Goal: Check status: Check status

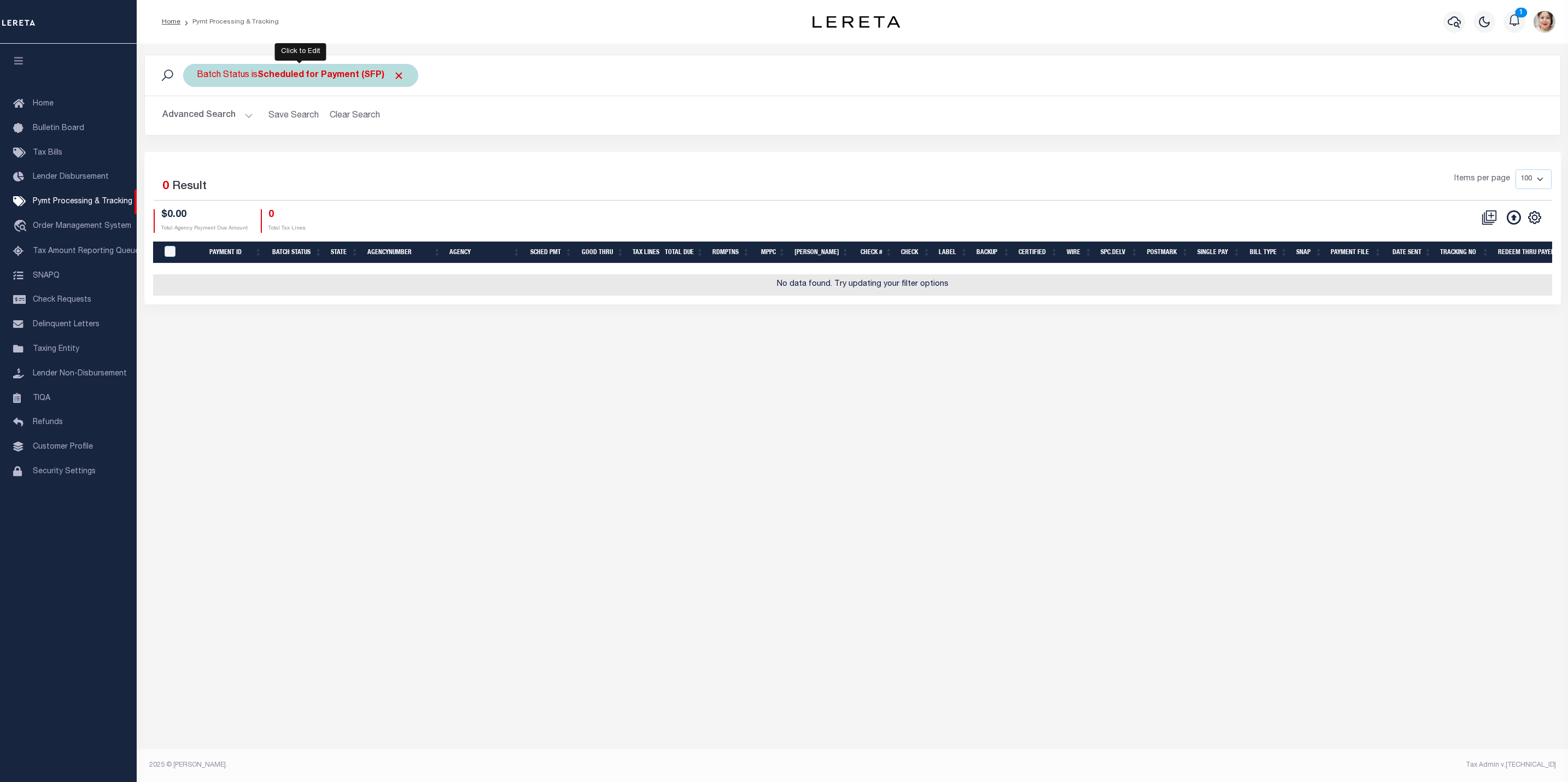
click at [266, 69] on div "Batch Status is Scheduled for Payment (SFP)" at bounding box center [301, 75] width 235 height 23
select select "SFP"
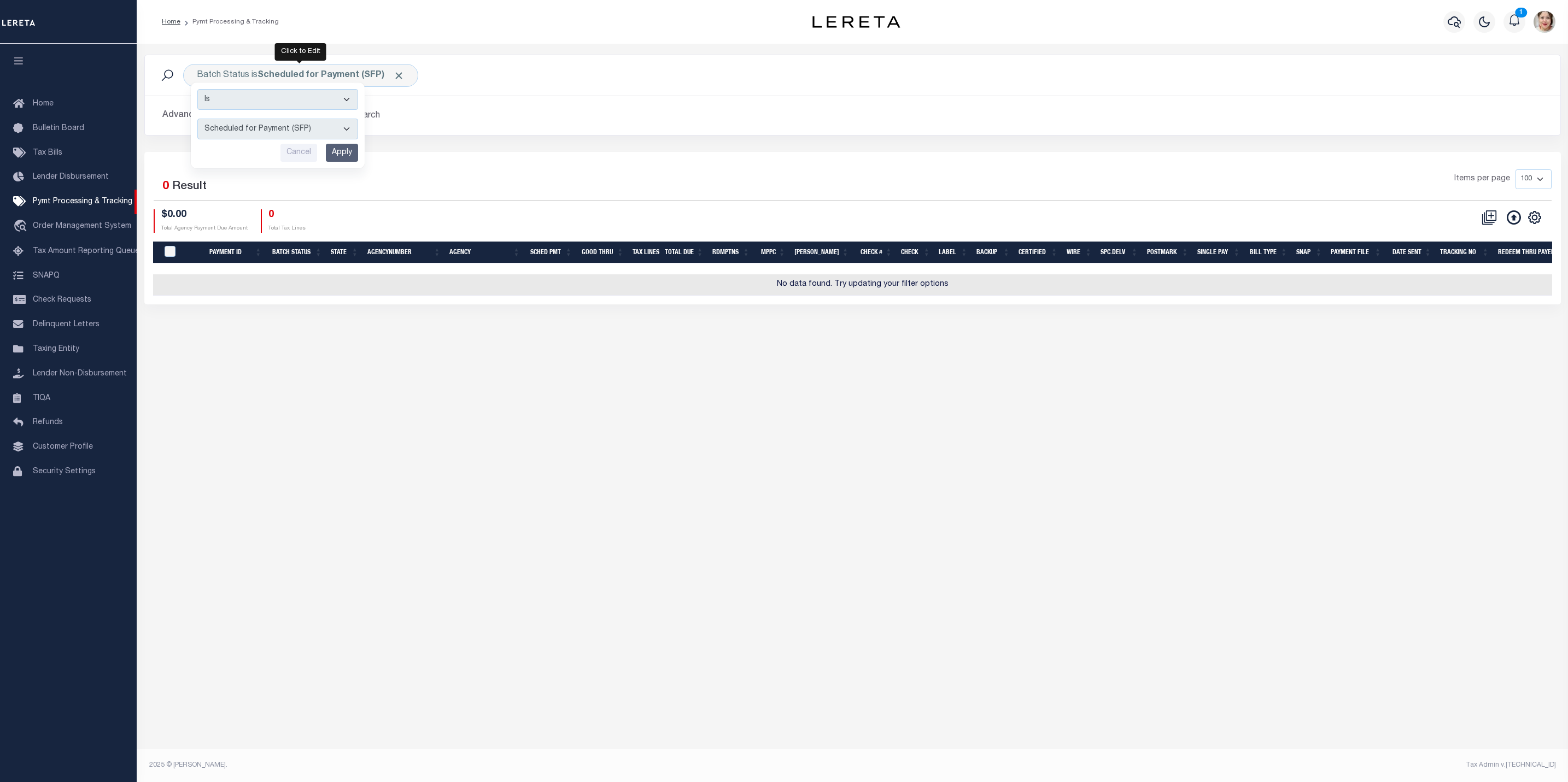
click at [529, 142] on div "Batch Status is Scheduled for Payment (SFP) Is Contains Awaiting Funds (AWF) Cl…" at bounding box center [853, 103] width 1433 height 97
click at [225, 108] on button "Advanced Search" at bounding box center [208, 115] width 91 height 21
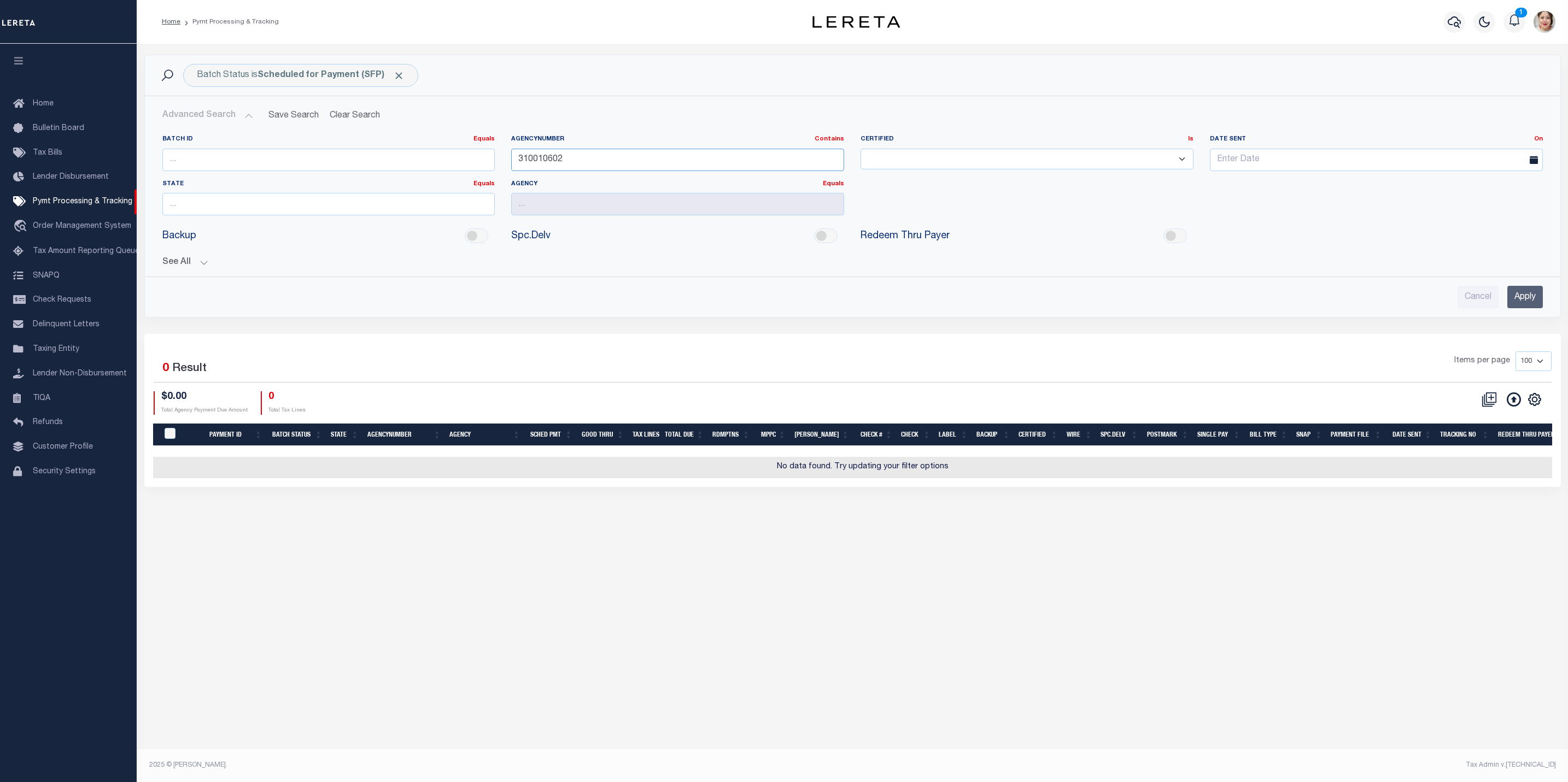
drag, startPoint x: 541, startPoint y: 162, endPoint x: 471, endPoint y: 146, distance: 71.8
click at [471, 146] on div "Batch ID Equals Equals Is Not Equal To Is Greater Than Is Less Than AgencyNumbe…" at bounding box center [852, 180] width 1397 height 89
drag, startPoint x: 183, startPoint y: 263, endPoint x: 881, endPoint y: 413, distance: 713.9
click at [183, 261] on button "See All" at bounding box center [853, 262] width 1381 height 10
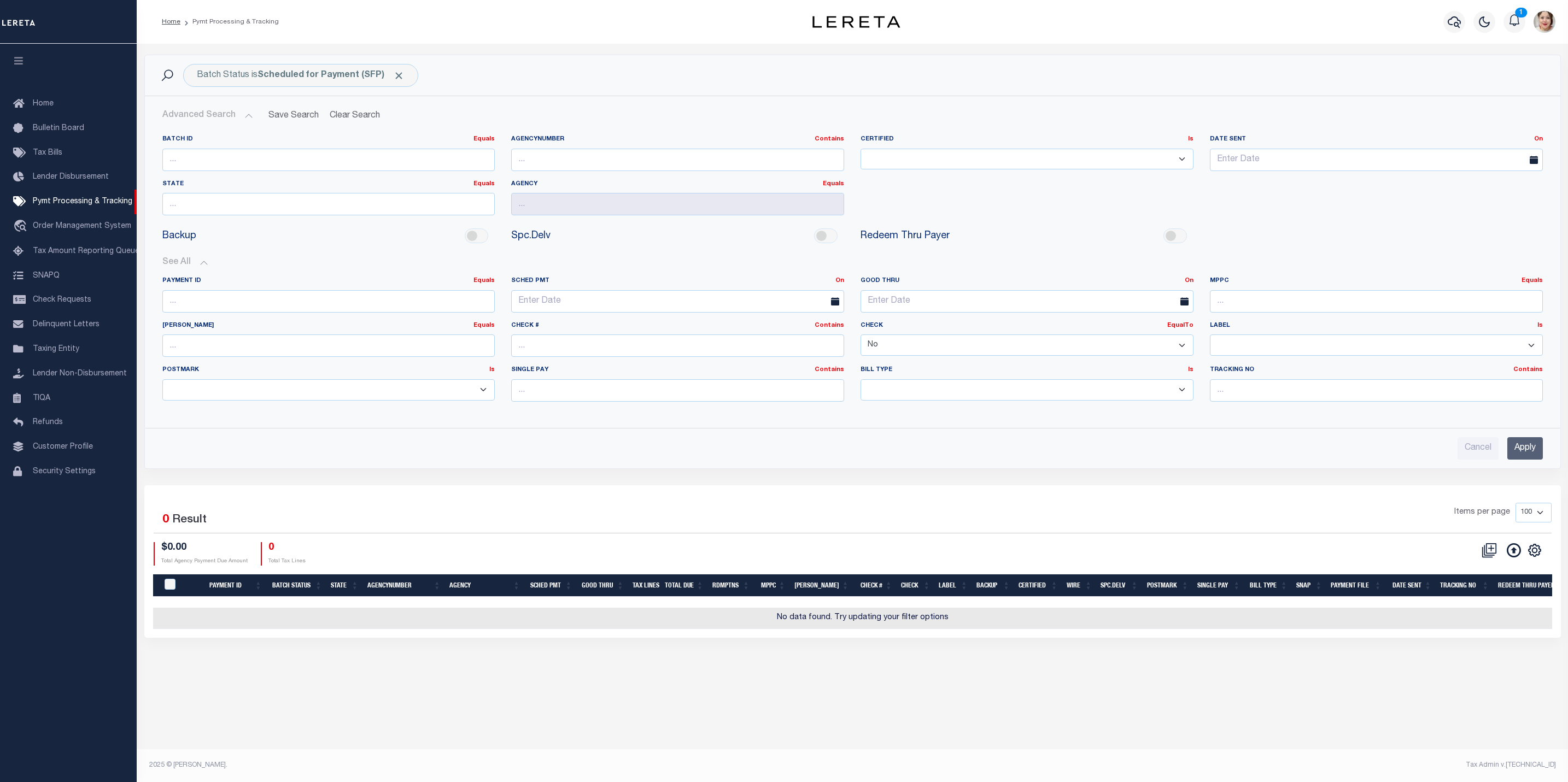
drag, startPoint x: 921, startPoint y: 351, endPoint x: 841, endPoint y: 338, distance: 81.0
click at [841, 338] on div "Payment ID Equals Equals Is Not Equal To Is Greater Than Is Less Than SCHED PMT…" at bounding box center [852, 343] width 1397 height 134
select select
click at [861, 337] on select "Yes No" at bounding box center [1027, 345] width 333 height 21
click at [1534, 453] on input "Apply" at bounding box center [1525, 449] width 35 height 23
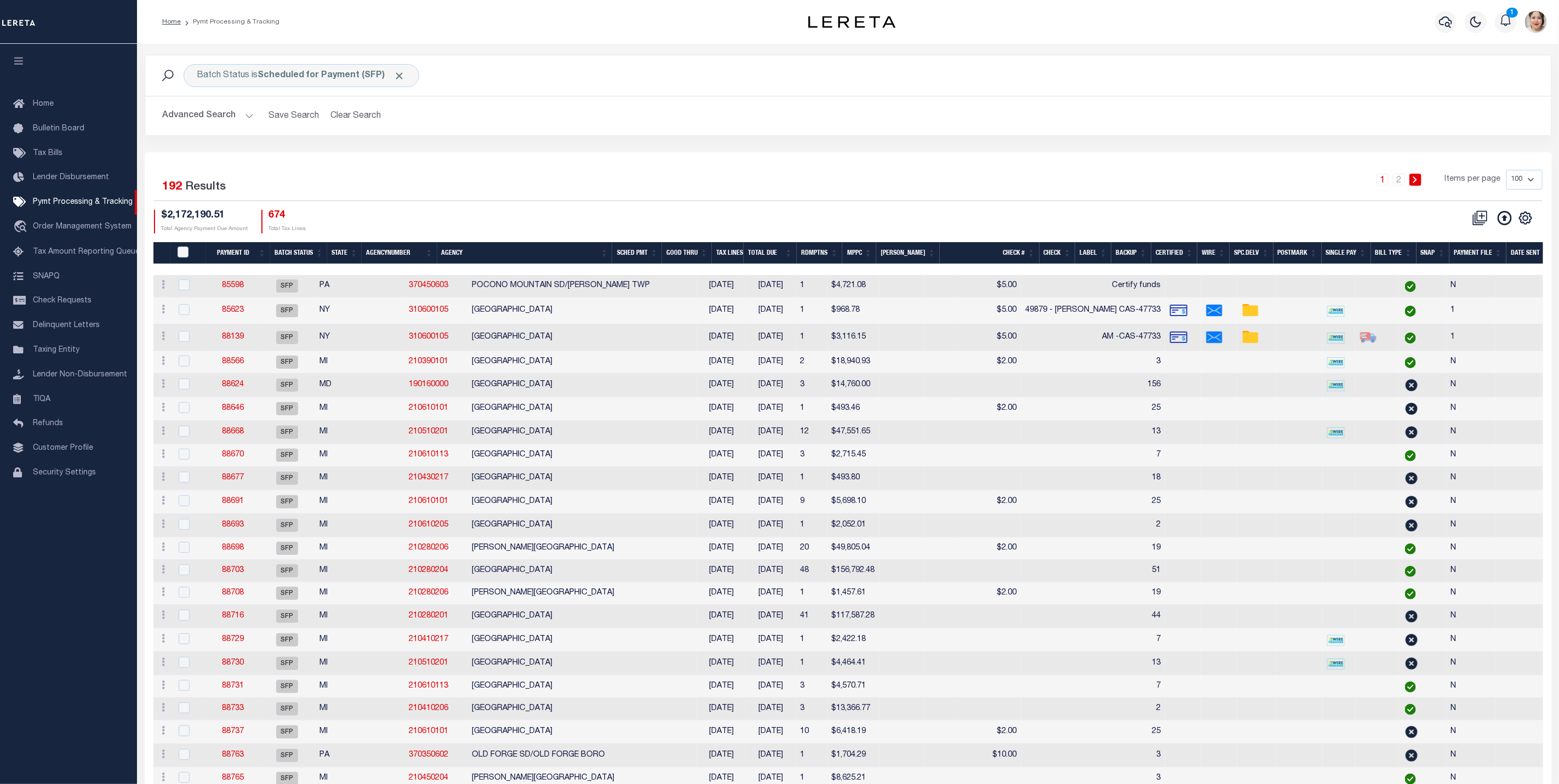
click at [705, 257] on th "Good Thru" at bounding box center [687, 253] width 50 height 23
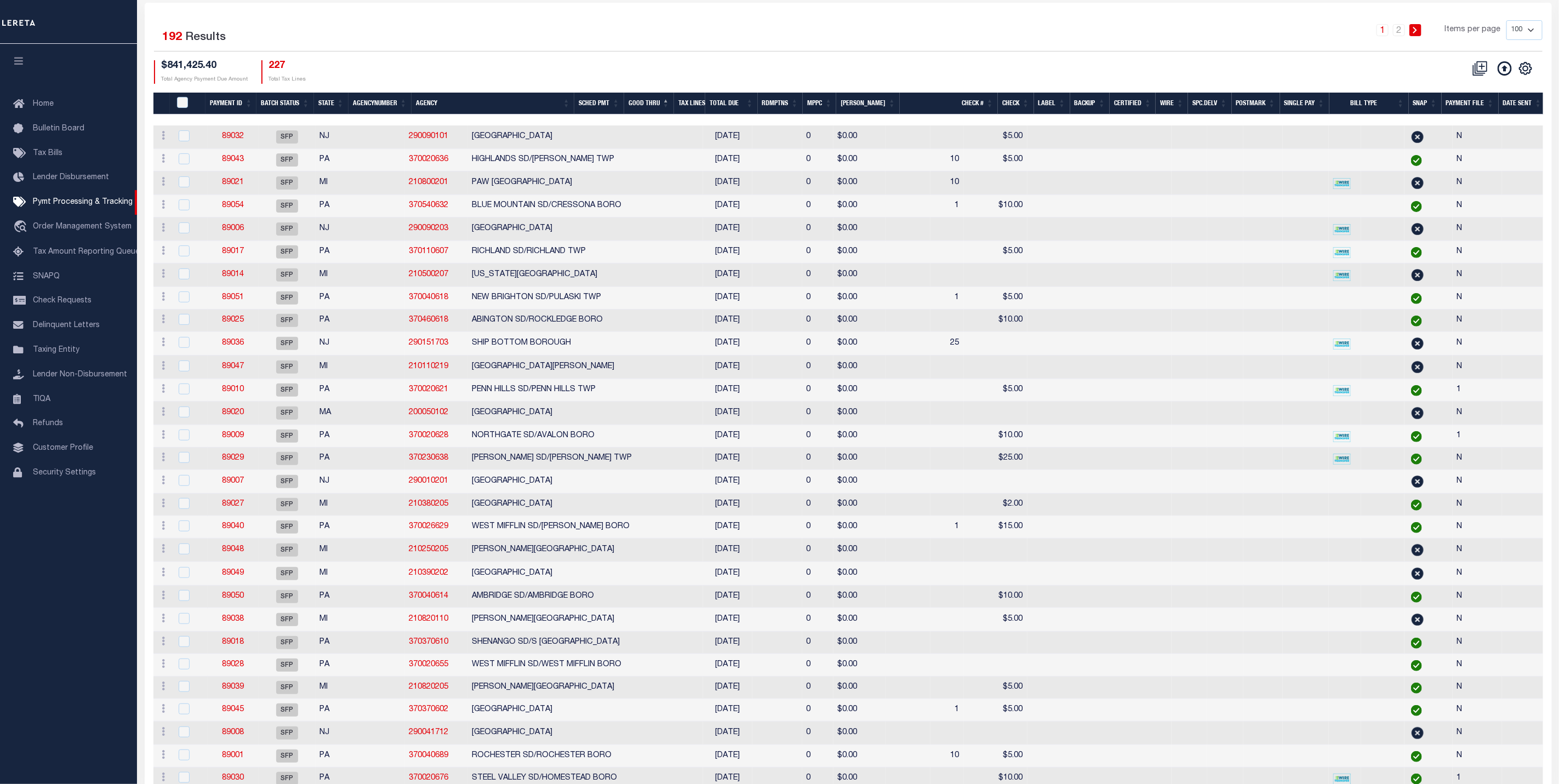
scroll to position [164, 0]
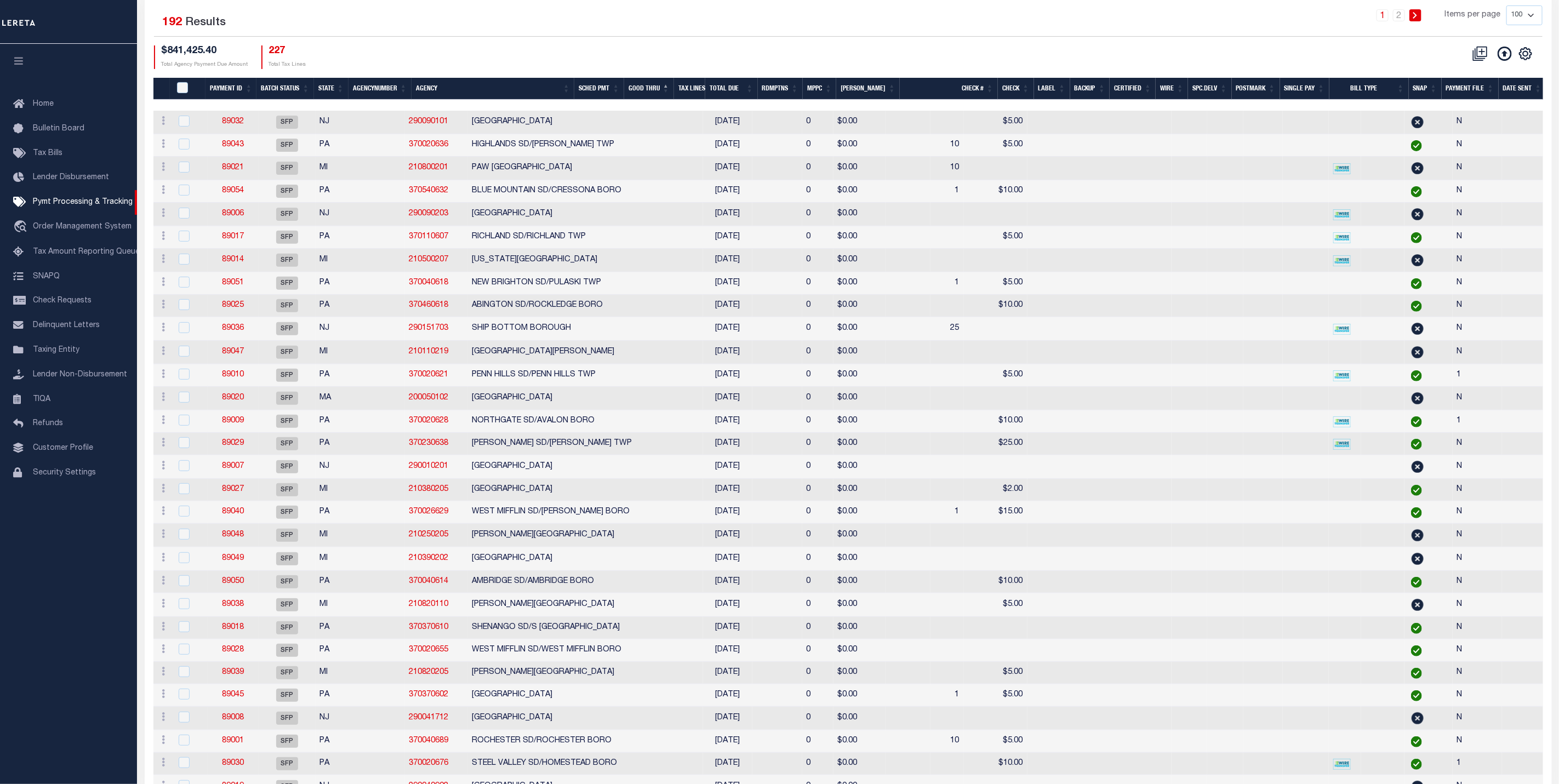
click at [1539, 23] on select "100 200 500 1000" at bounding box center [1524, 15] width 36 height 20
select select "500"
click at [1507, 7] on select "100 200 500 1000" at bounding box center [1524, 15] width 36 height 20
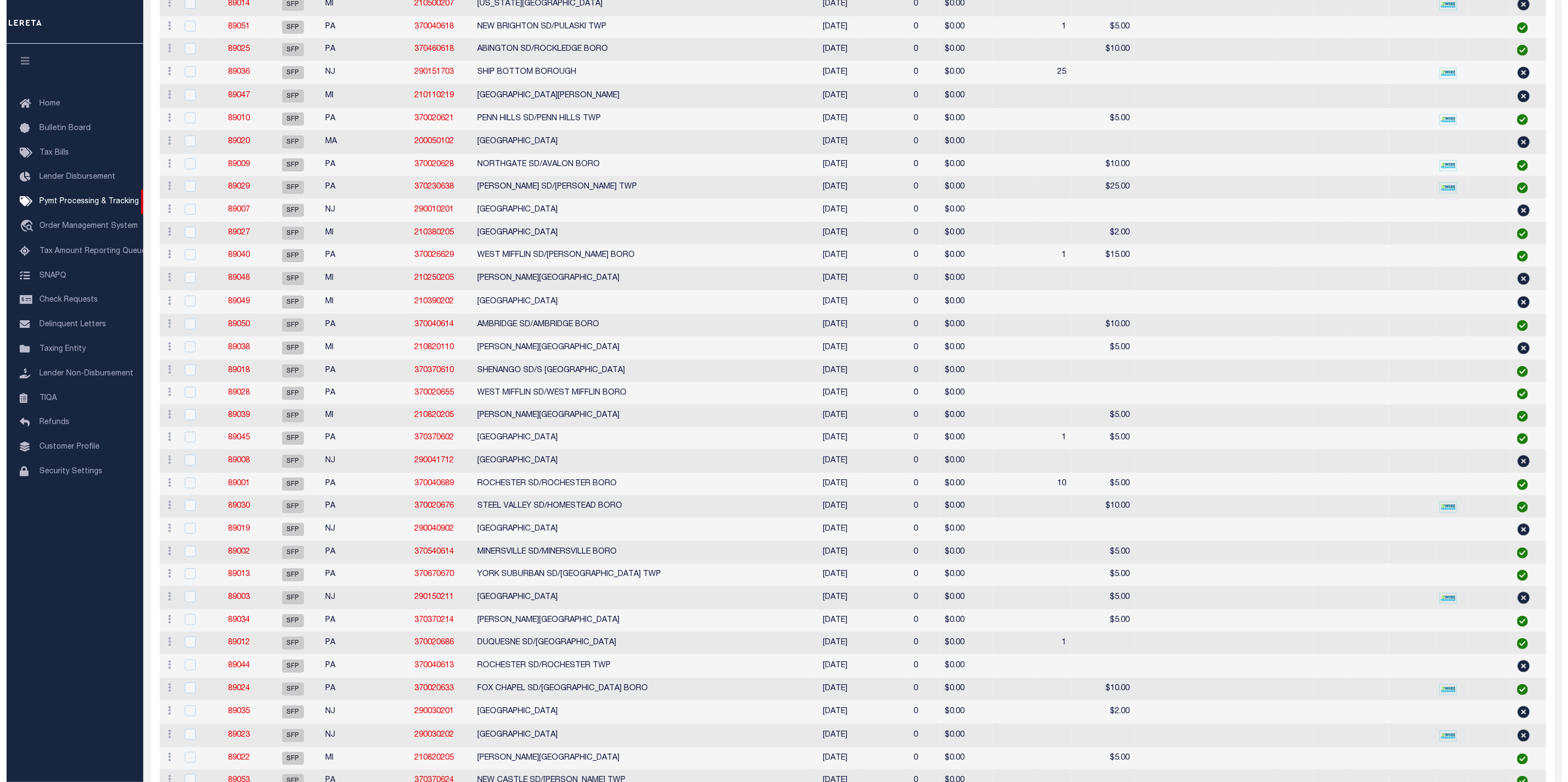
scroll to position [0, 0]
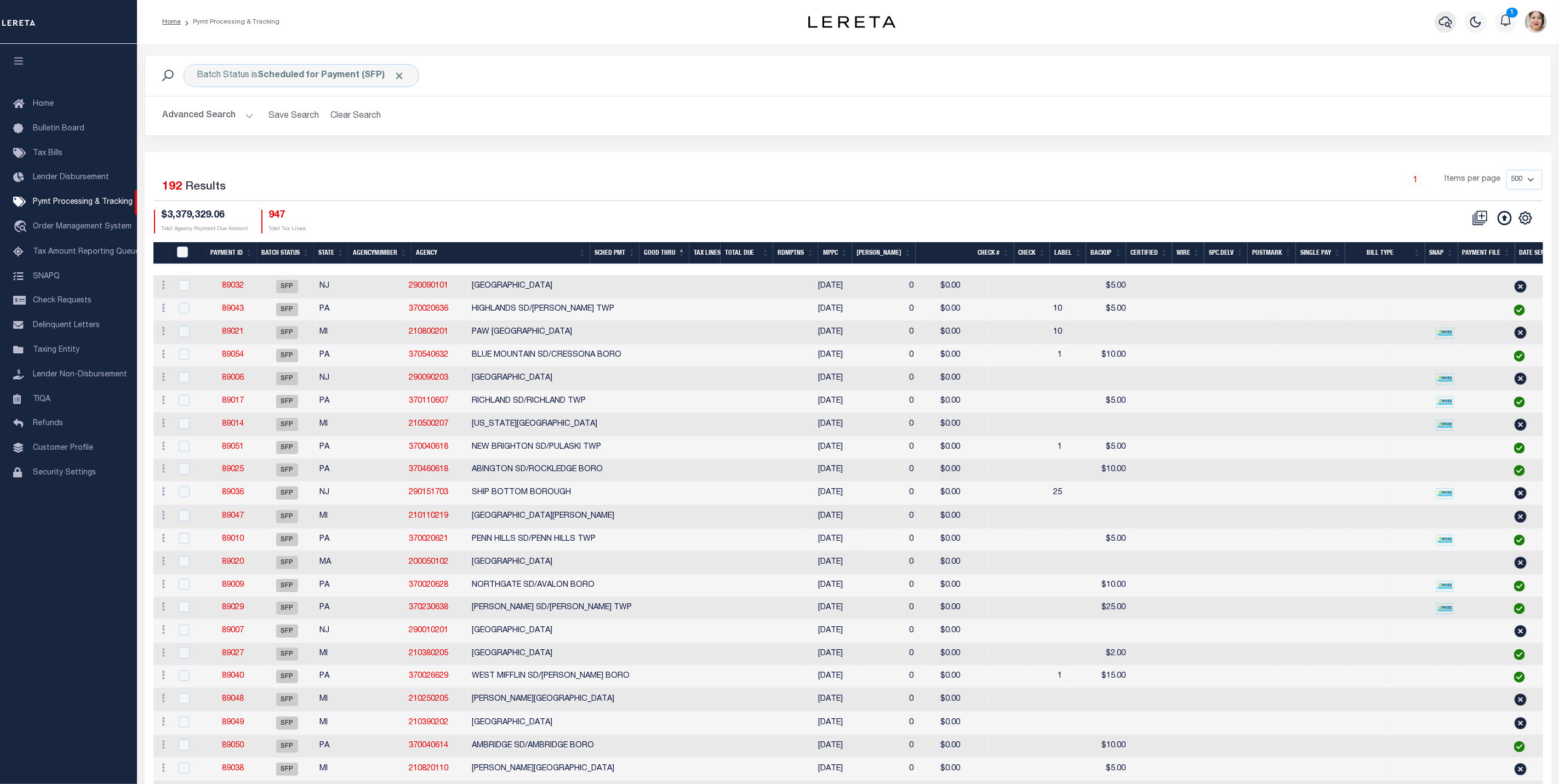
click at [1446, 23] on icon "button" at bounding box center [1446, 22] width 13 height 12
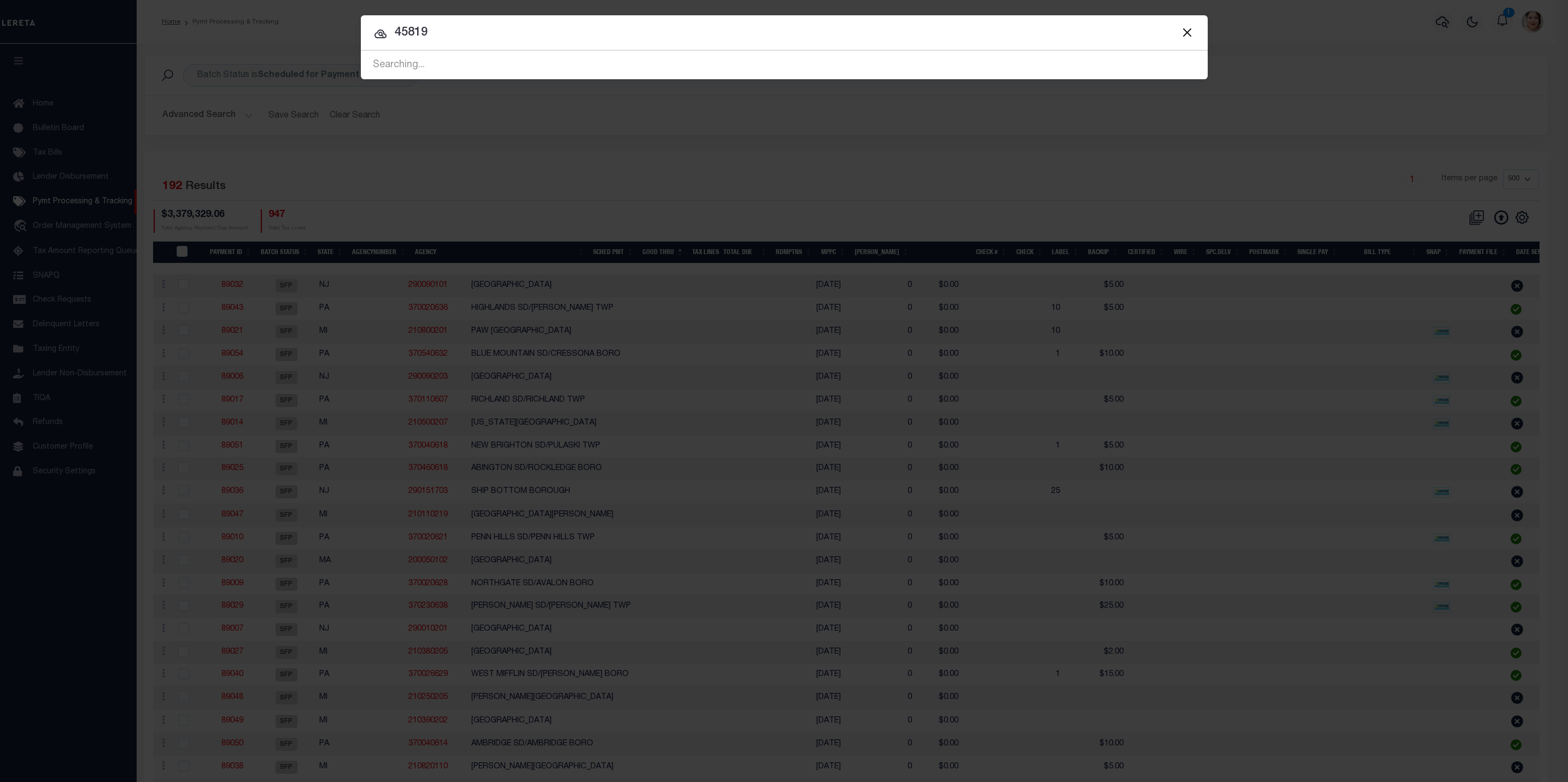
type input "45819"
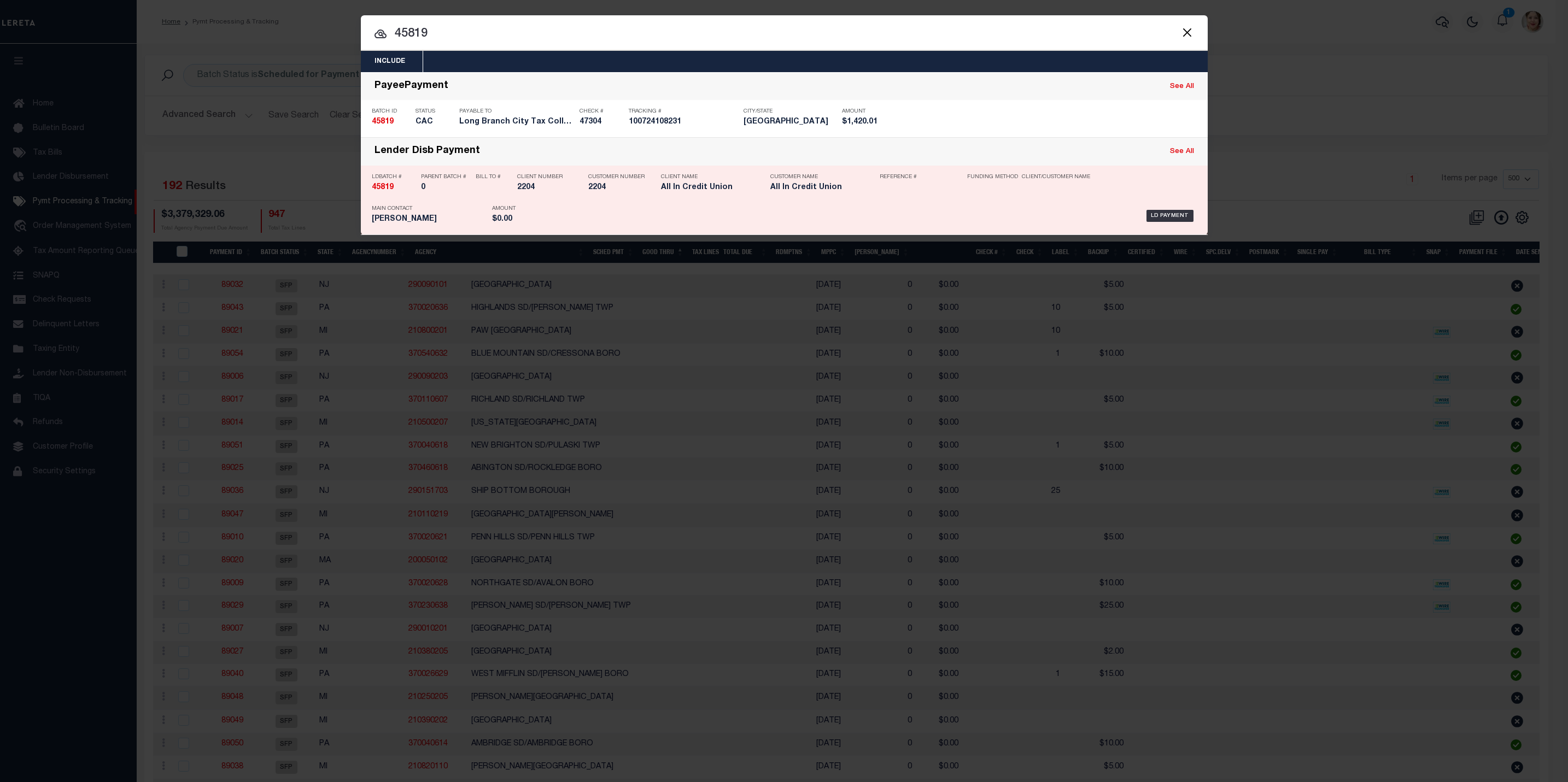
click at [550, 189] on h5 "2204" at bounding box center [545, 187] width 55 height 9
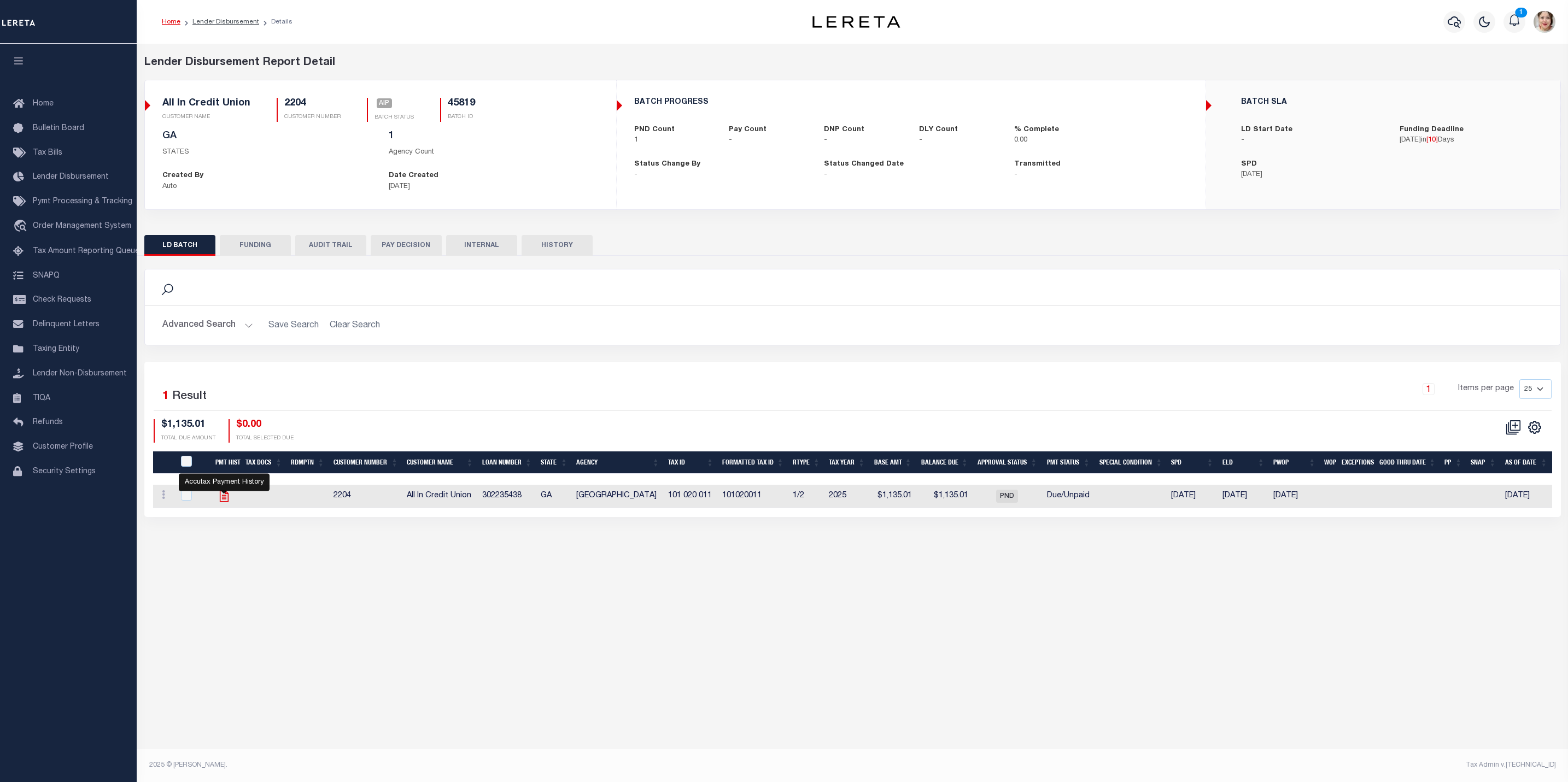
click at [228, 501] on icon "" at bounding box center [224, 496] width 14 height 14
checkbox input "true"
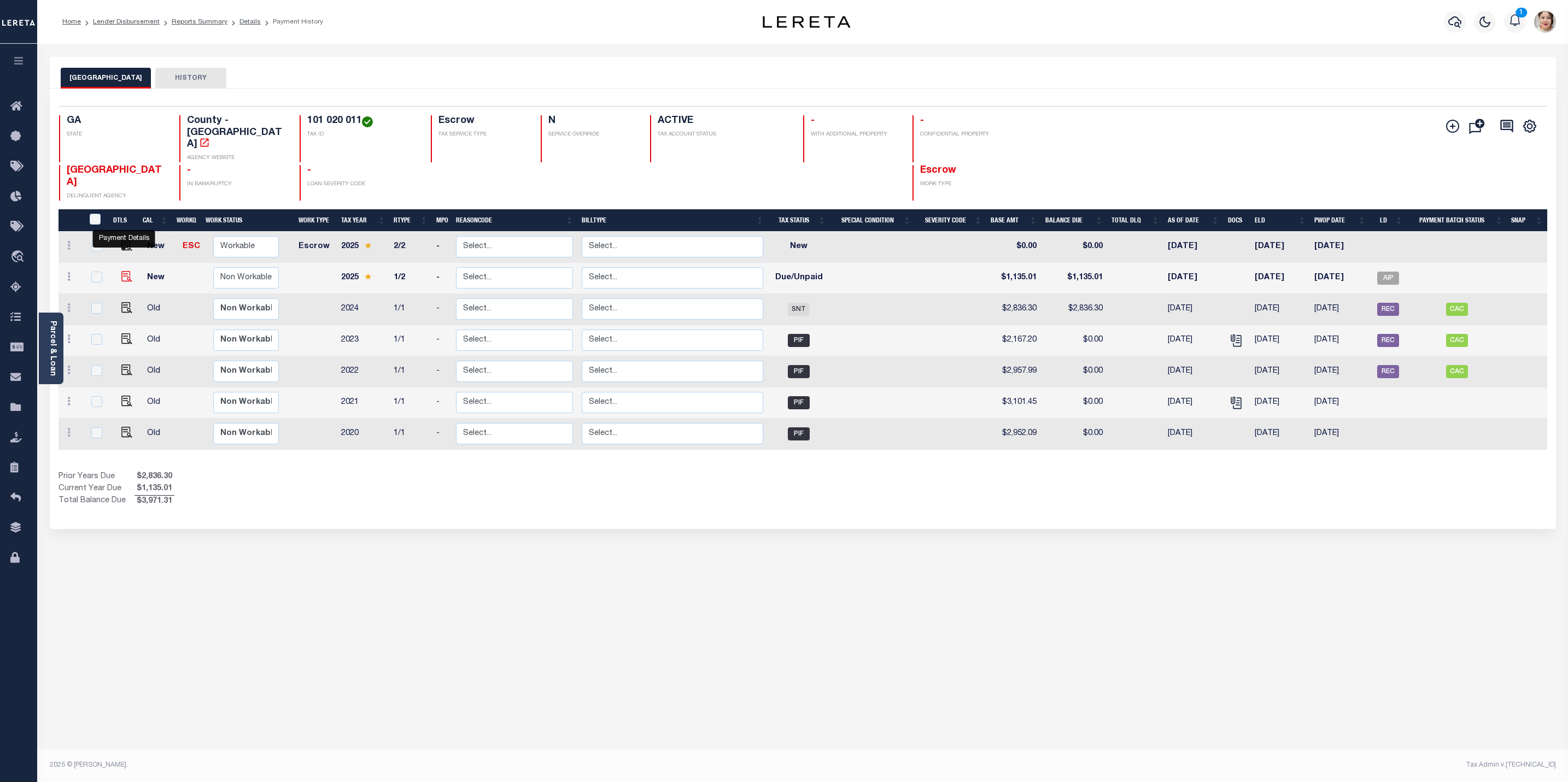
click at [127, 271] on img "" at bounding box center [127, 277] width 11 height 11
checkbox input "true"
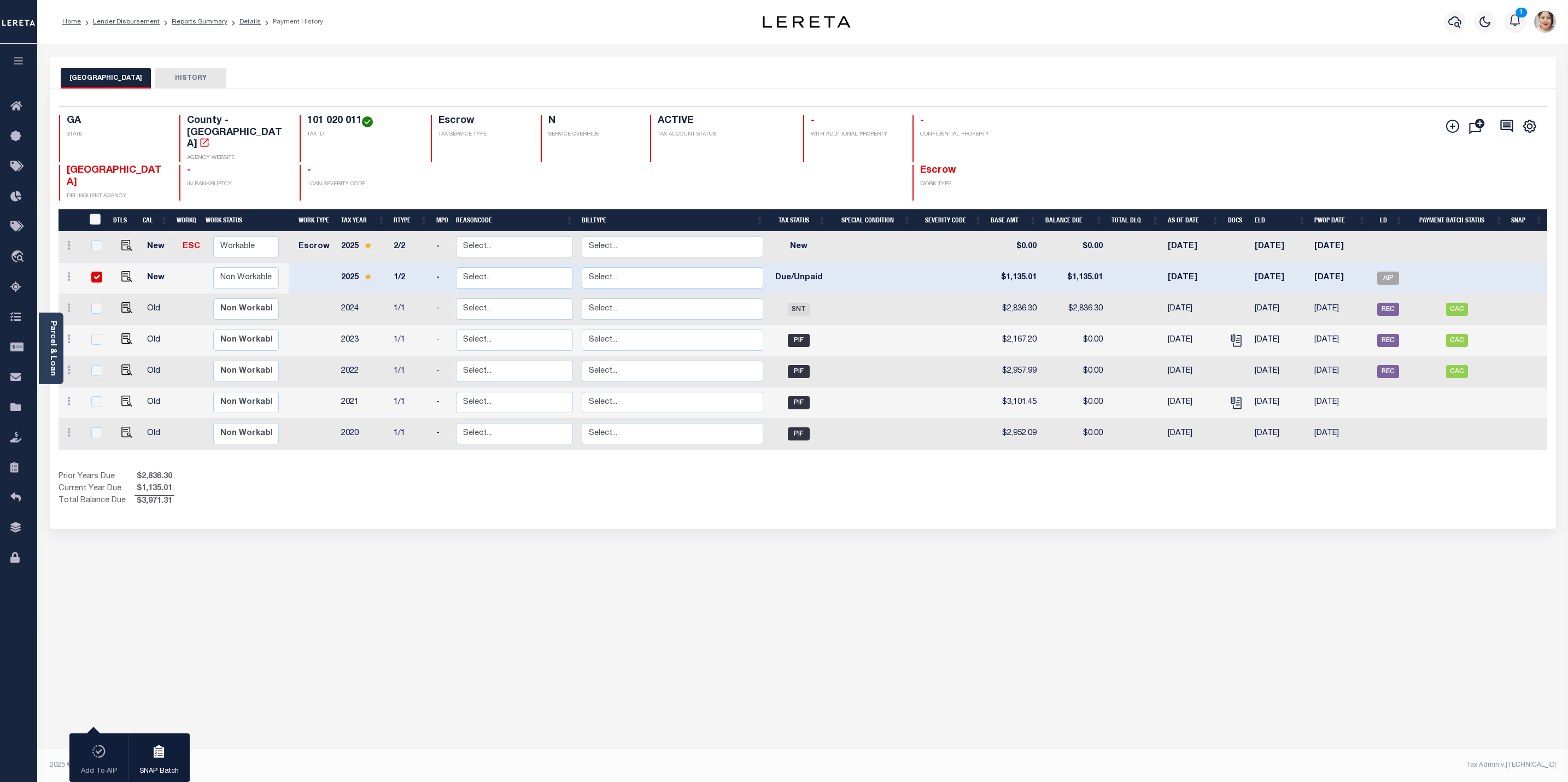
drag, startPoint x: 799, startPoint y: 596, endPoint x: 981, endPoint y: 714, distance: 216.9
click at [800, 595] on div "MUSCOGEE COUNTY HISTORY 1 Selected 7 1" at bounding box center [802, 365] width 1522 height 617
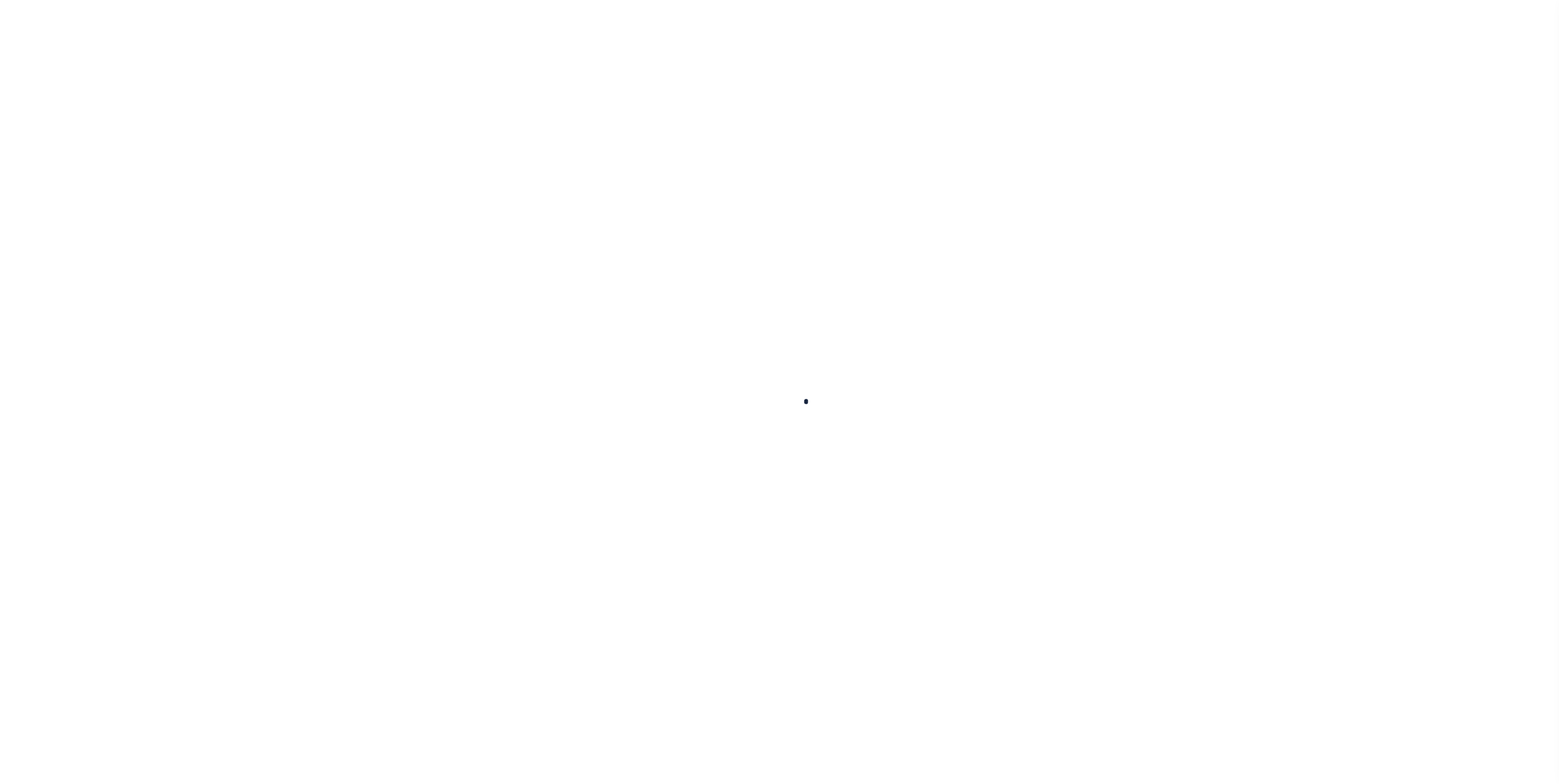
checkbox input "false"
type input "[DATE]"
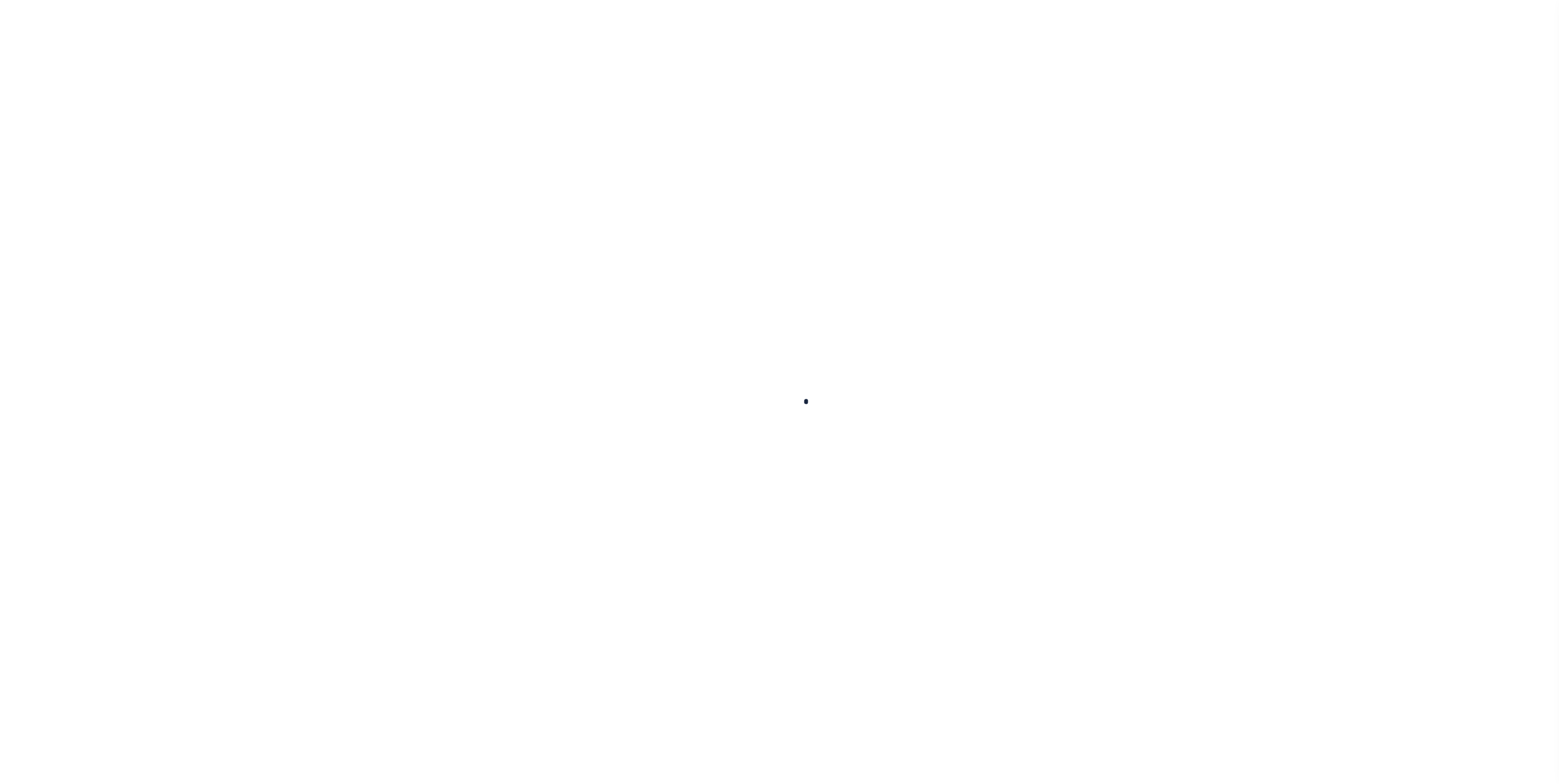
select select "DUE"
type input "$1,135.01"
